Goal: Transaction & Acquisition: Book appointment/travel/reservation

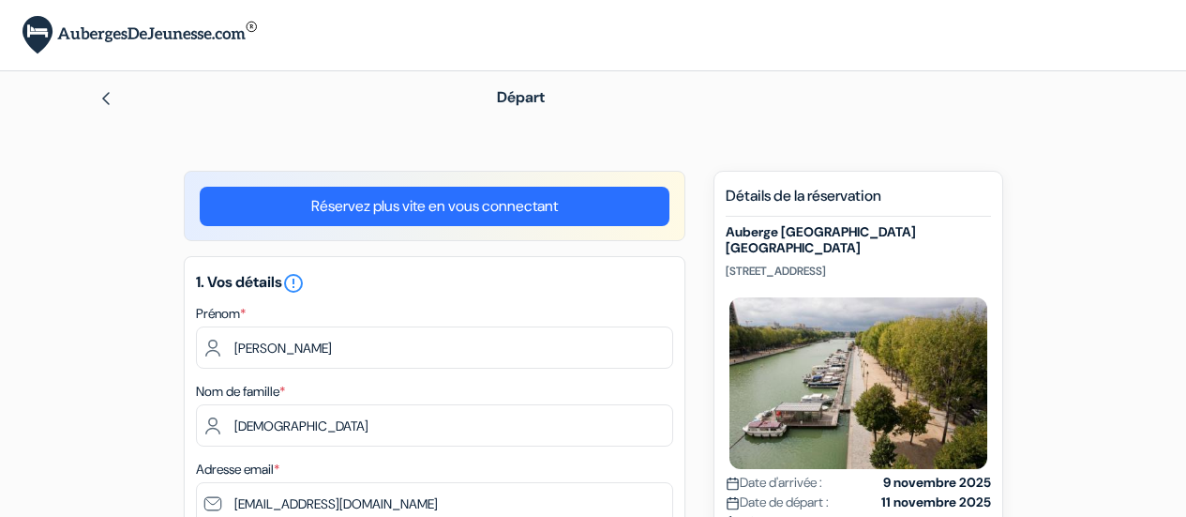
select select "19"
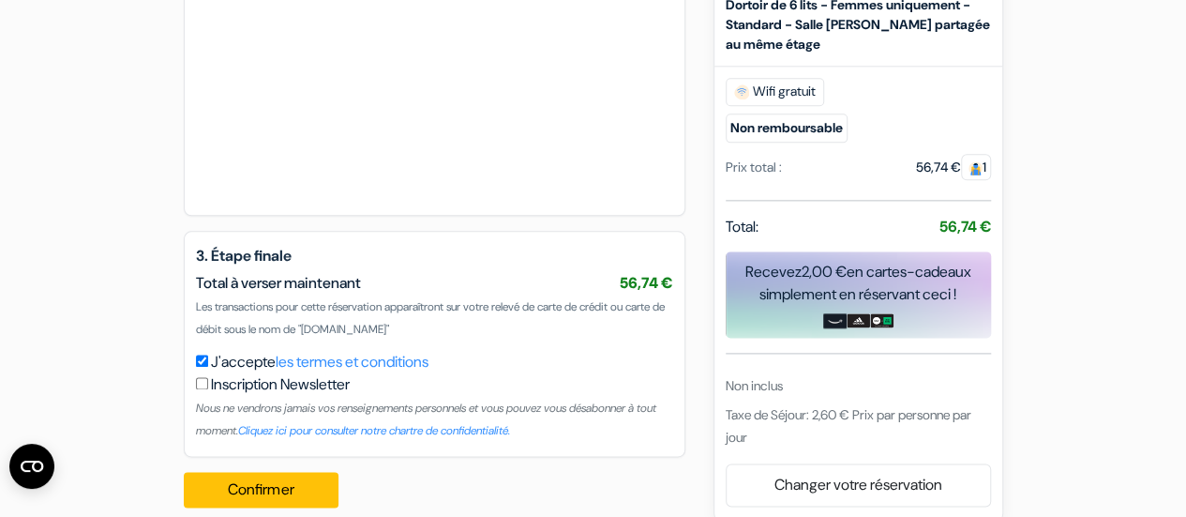
scroll to position [1133, 0]
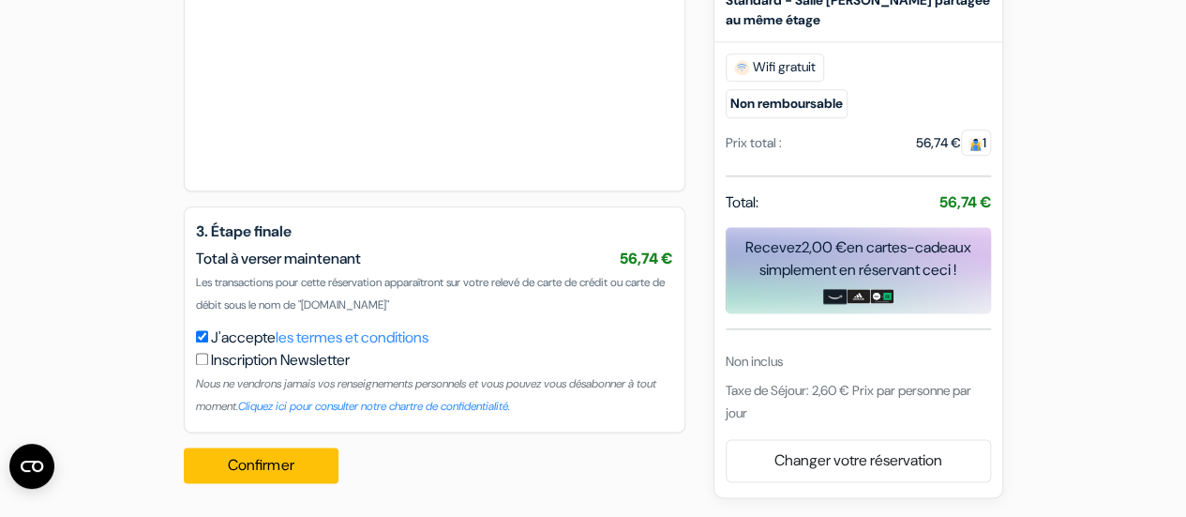
click at [299, 466] on button "Confirmer Loading..." at bounding box center [262, 465] width 156 height 36
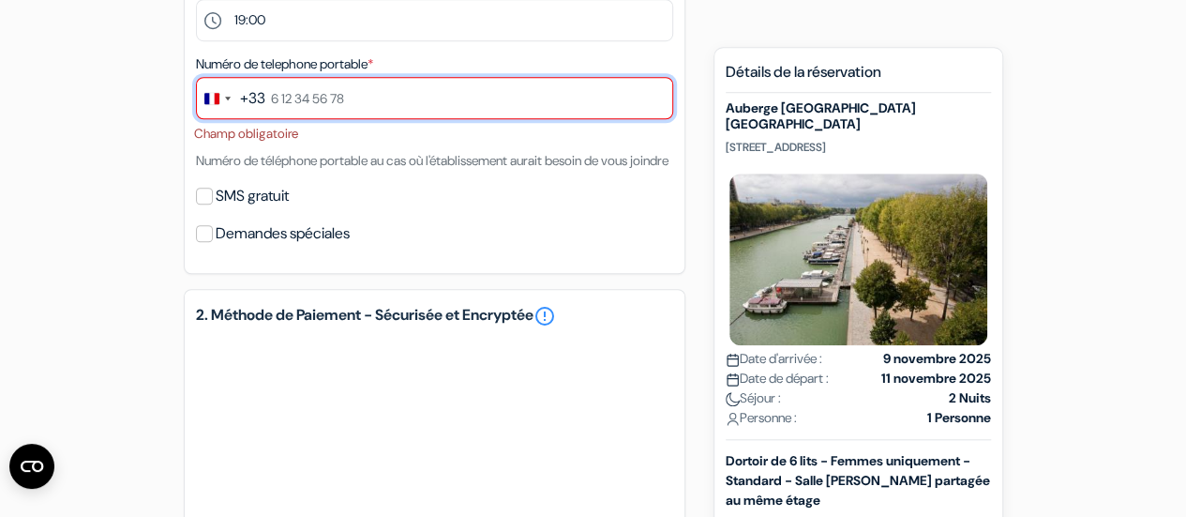
scroll to position [503, 0]
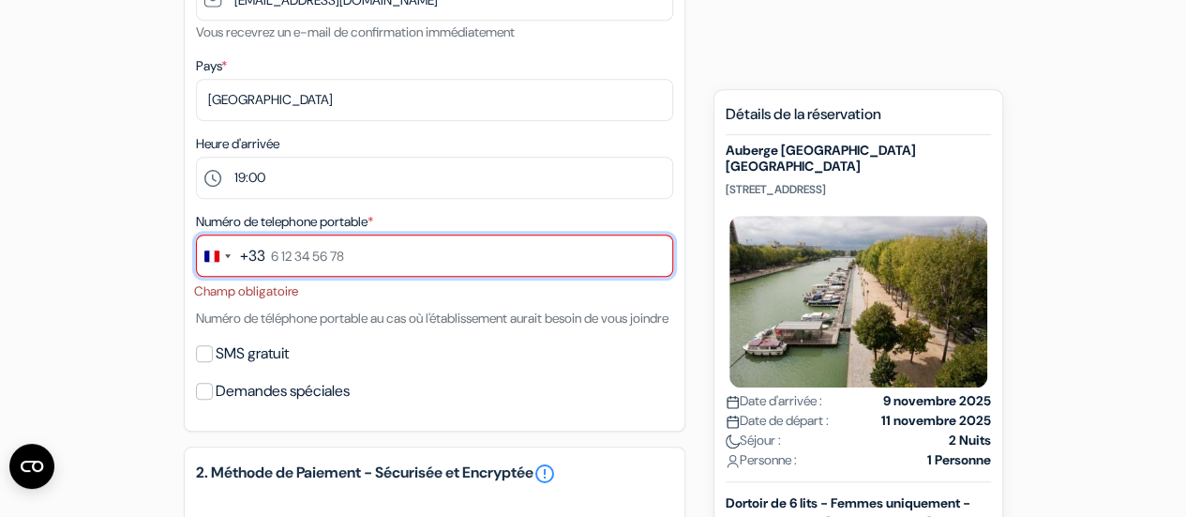
click at [345, 273] on input "text" at bounding box center [434, 255] width 477 height 42
type input "0686150079"
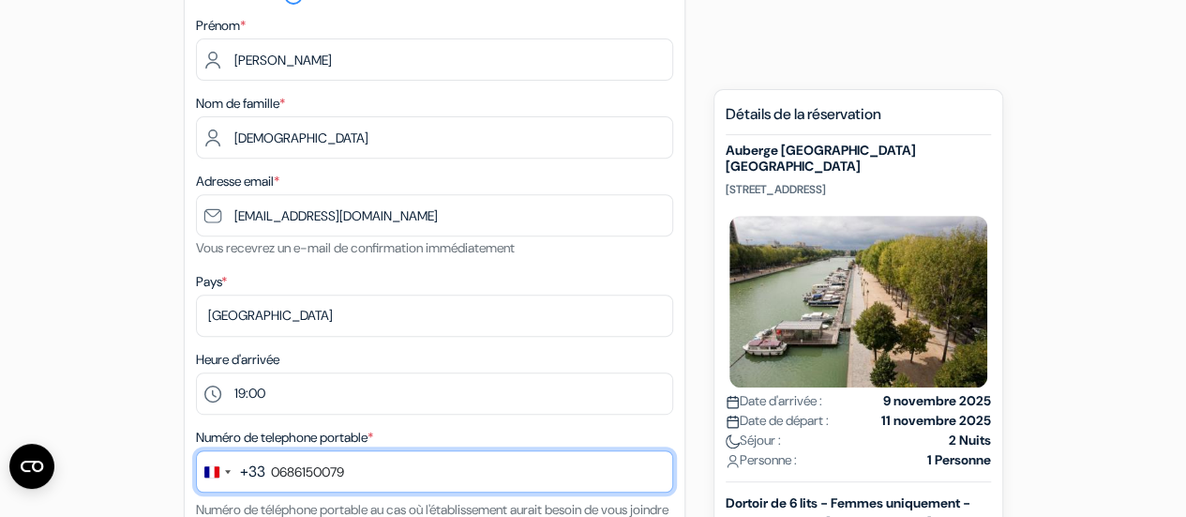
scroll to position [253, 0]
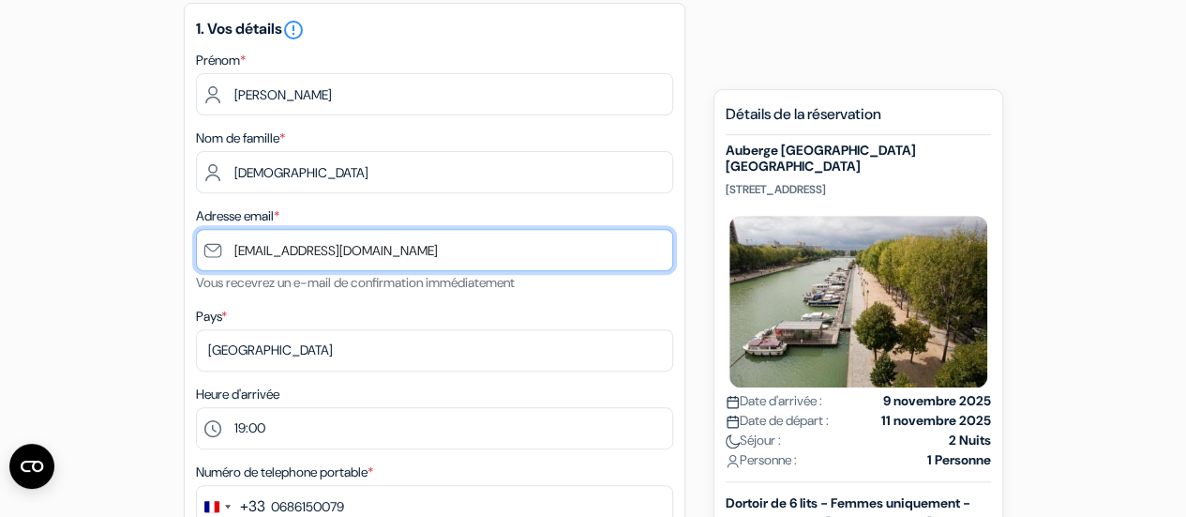
click at [429, 255] on input "[EMAIL_ADDRESS][DOMAIN_NAME]" at bounding box center [434, 250] width 477 height 42
drag, startPoint x: 429, startPoint y: 255, endPoint x: 330, endPoint y: 257, distance: 99.4
click at [330, 257] on input "[EMAIL_ADDRESS][DOMAIN_NAME]" at bounding box center [434, 250] width 477 height 42
type input "[EMAIL_ADDRESS][DOMAIN_NAME]"
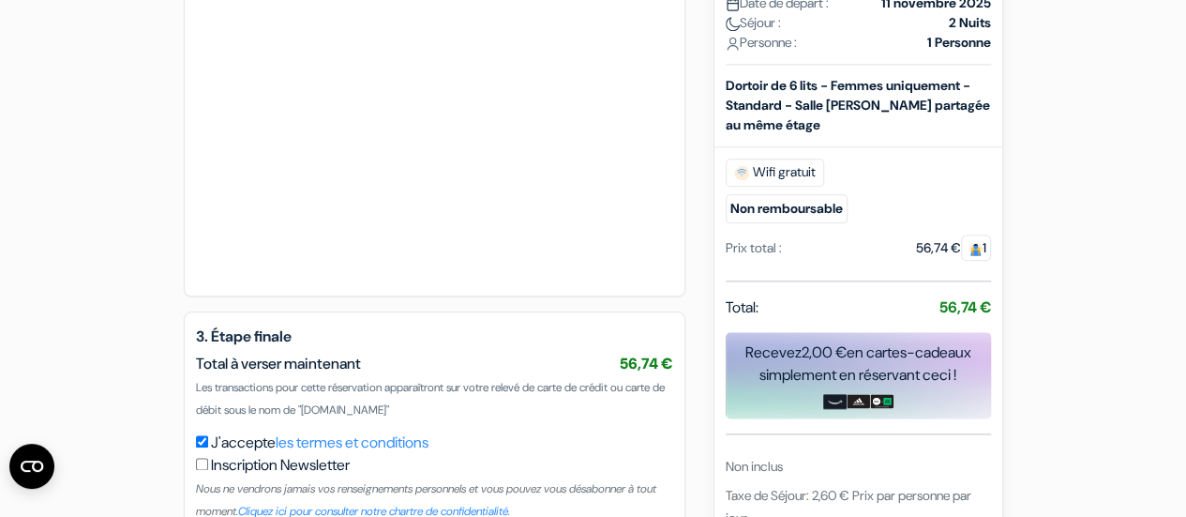
scroll to position [1138, 0]
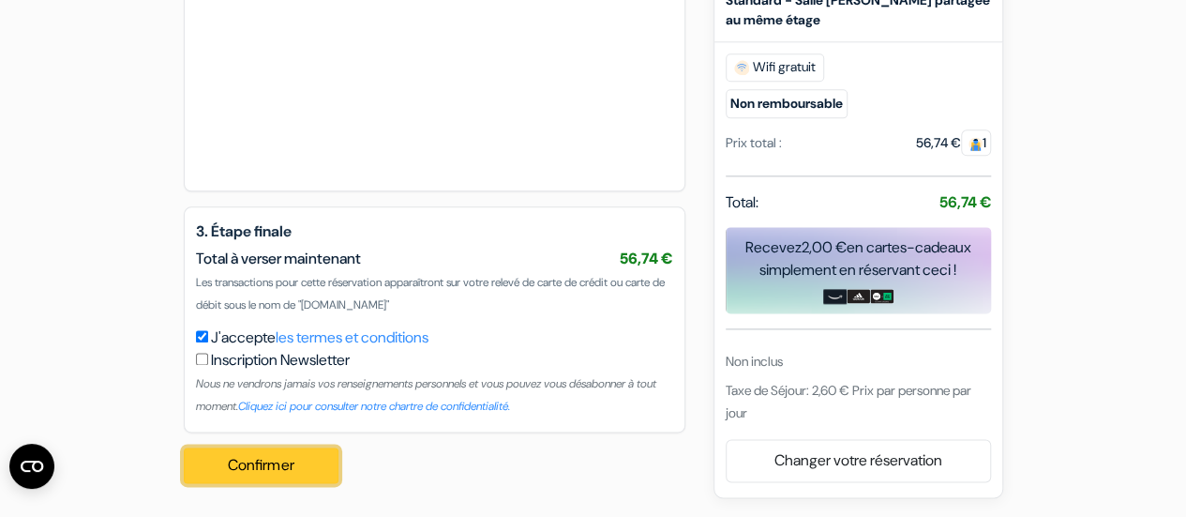
click at [296, 463] on button "Confirmer Loading..." at bounding box center [262, 465] width 156 height 36
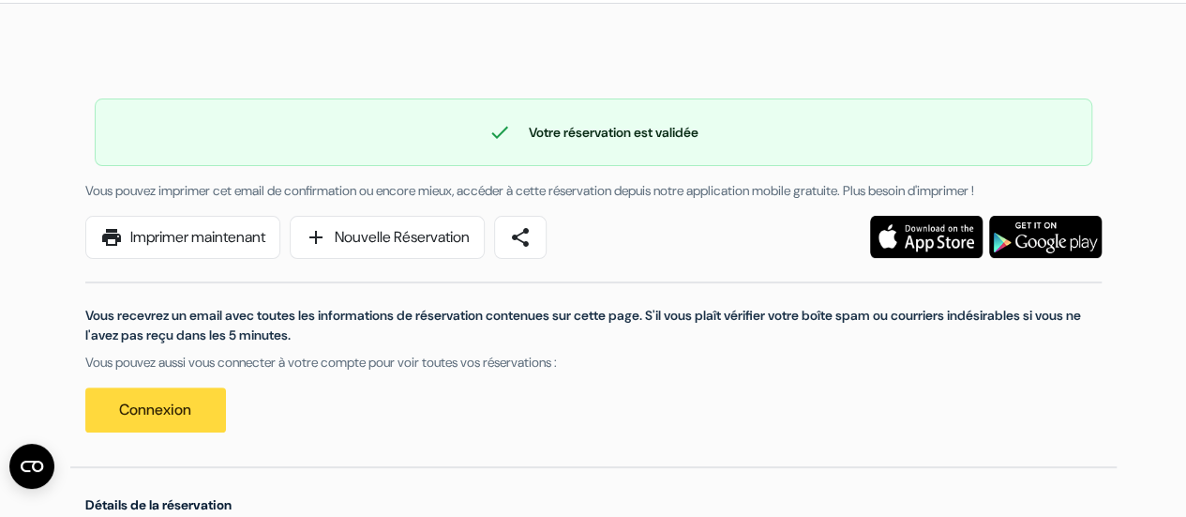
scroll to position [73, 0]
